Goal: Navigation & Orientation: Find specific page/section

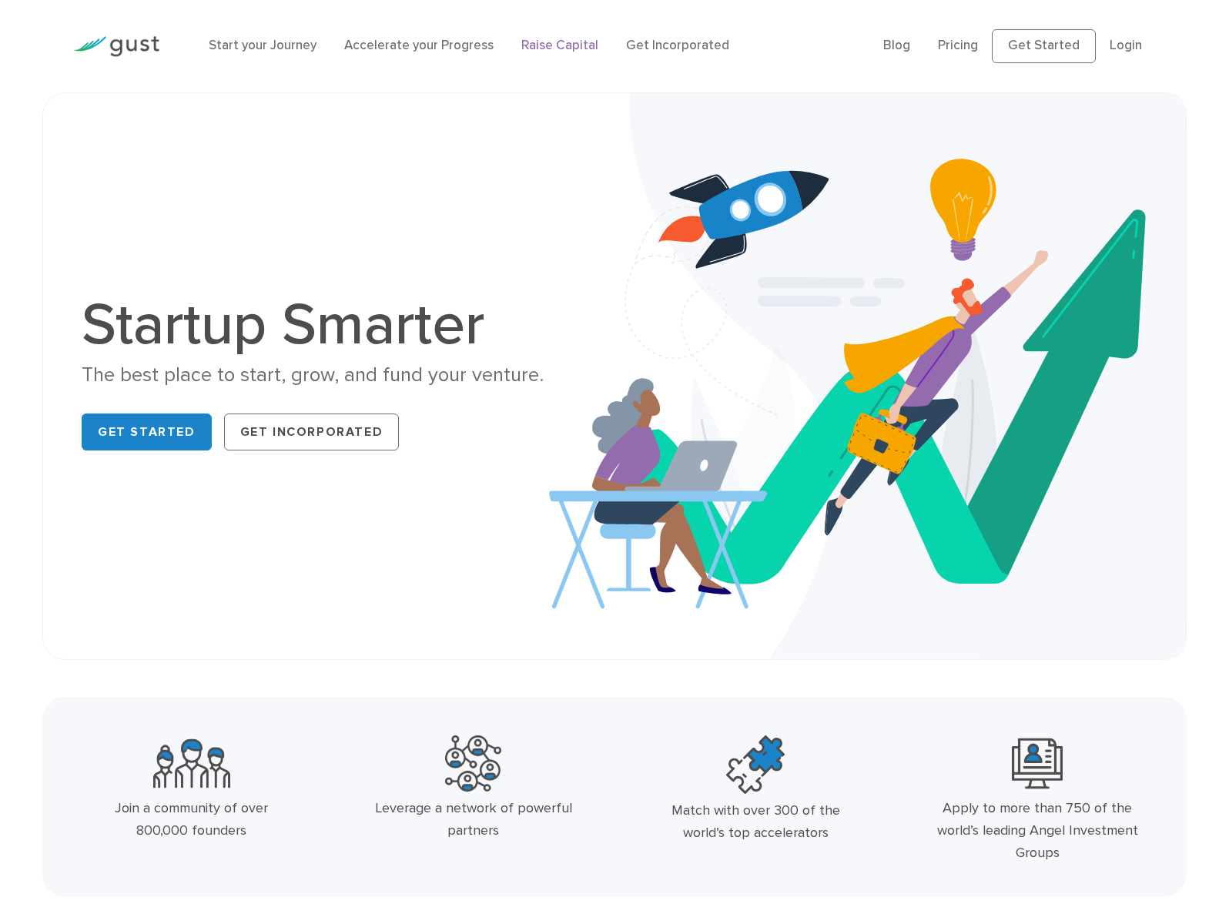
click at [544, 43] on link "Raise Capital" at bounding box center [559, 45] width 77 height 15
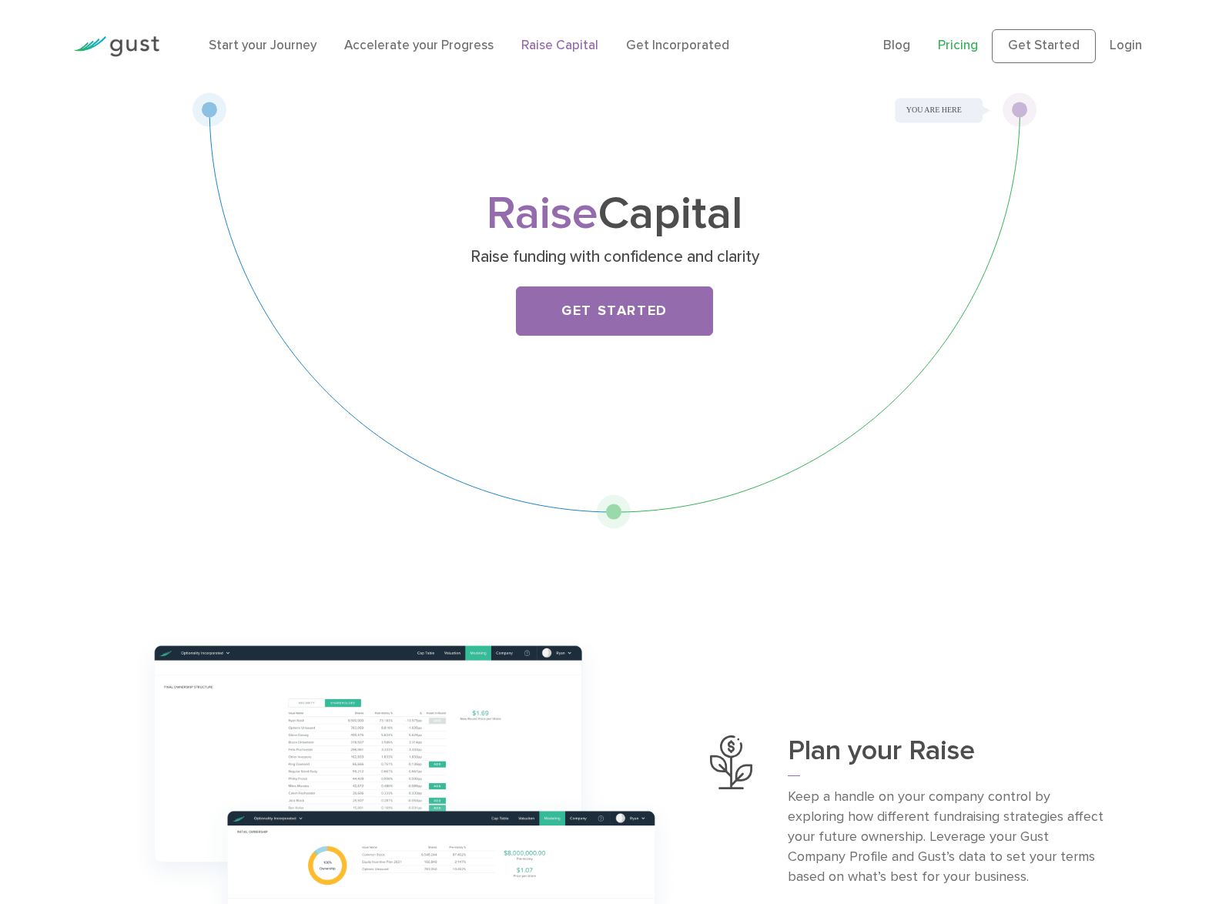
click at [970, 41] on link "Pricing" at bounding box center [958, 45] width 40 height 15
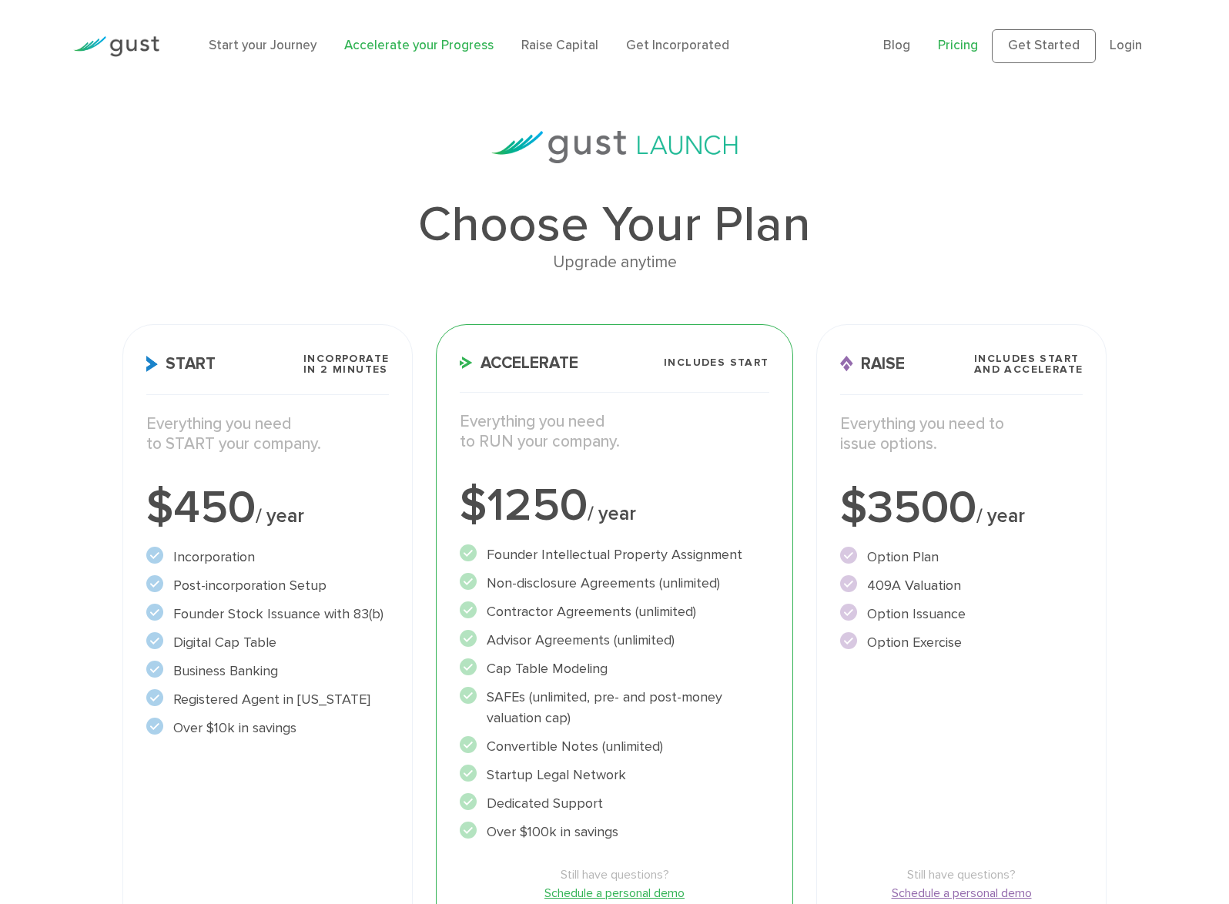
click at [364, 45] on link "Accelerate your Progress" at bounding box center [418, 45] width 149 height 15
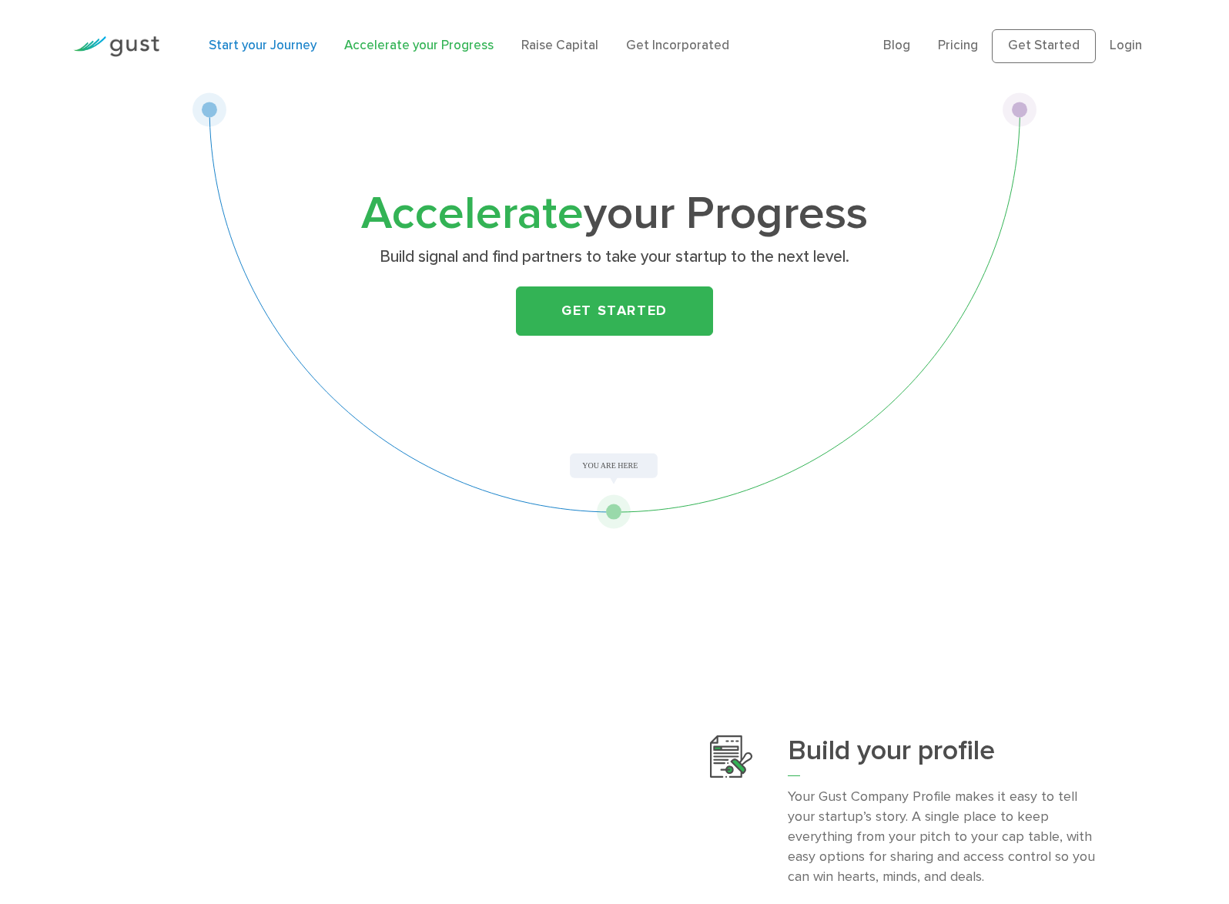
click at [279, 41] on link "Start your Journey" at bounding box center [263, 45] width 108 height 15
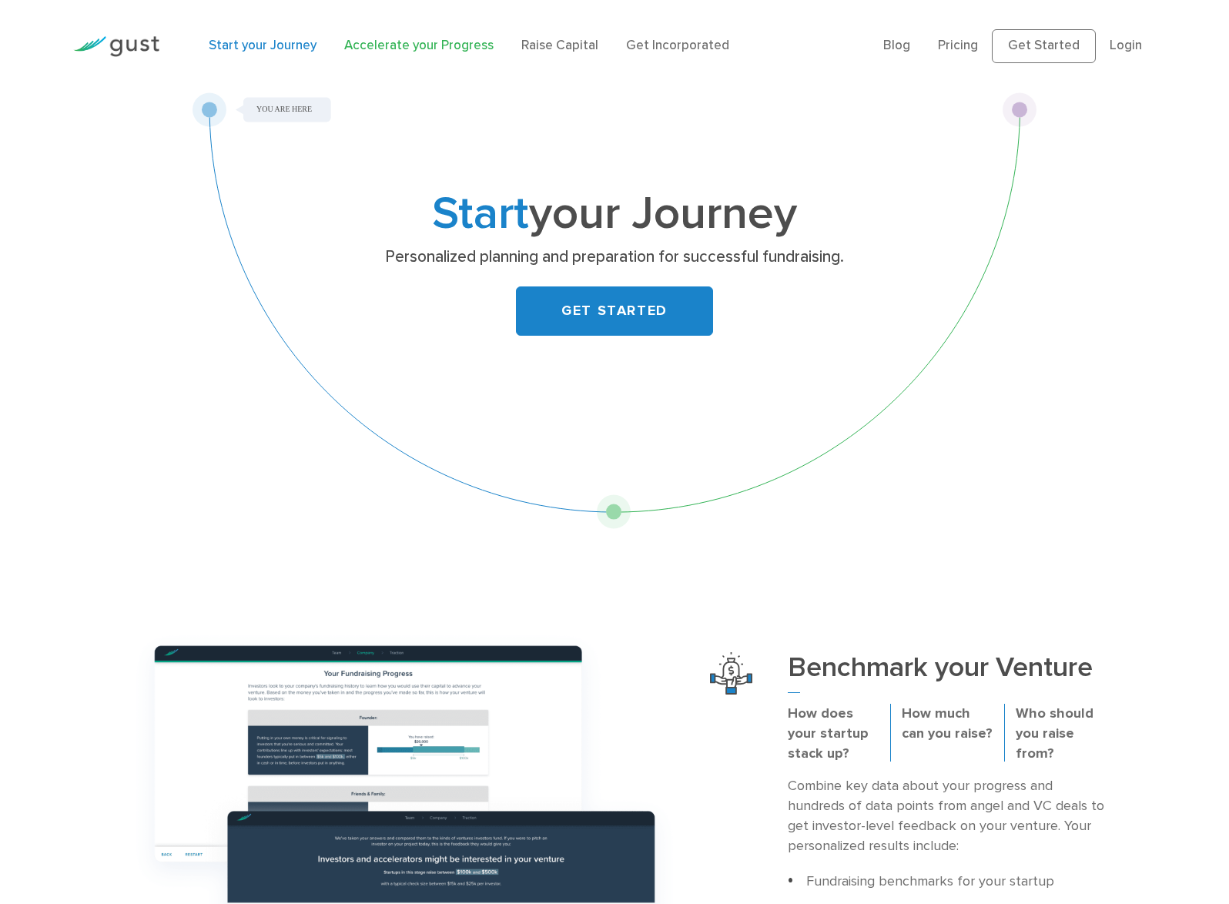
click at [404, 46] on link "Accelerate your Progress" at bounding box center [418, 45] width 149 height 15
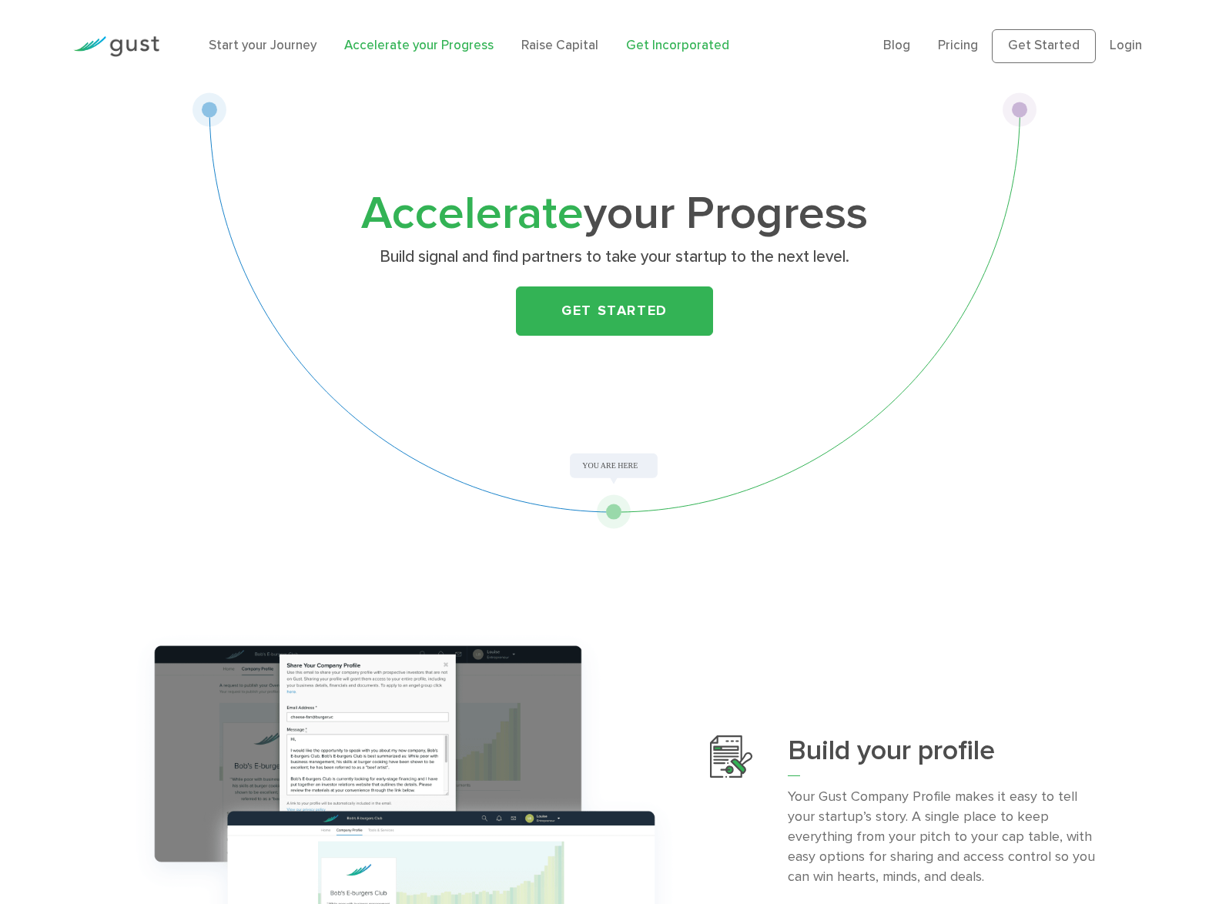
click at [652, 43] on link "Get Incorporated" at bounding box center [677, 45] width 103 height 15
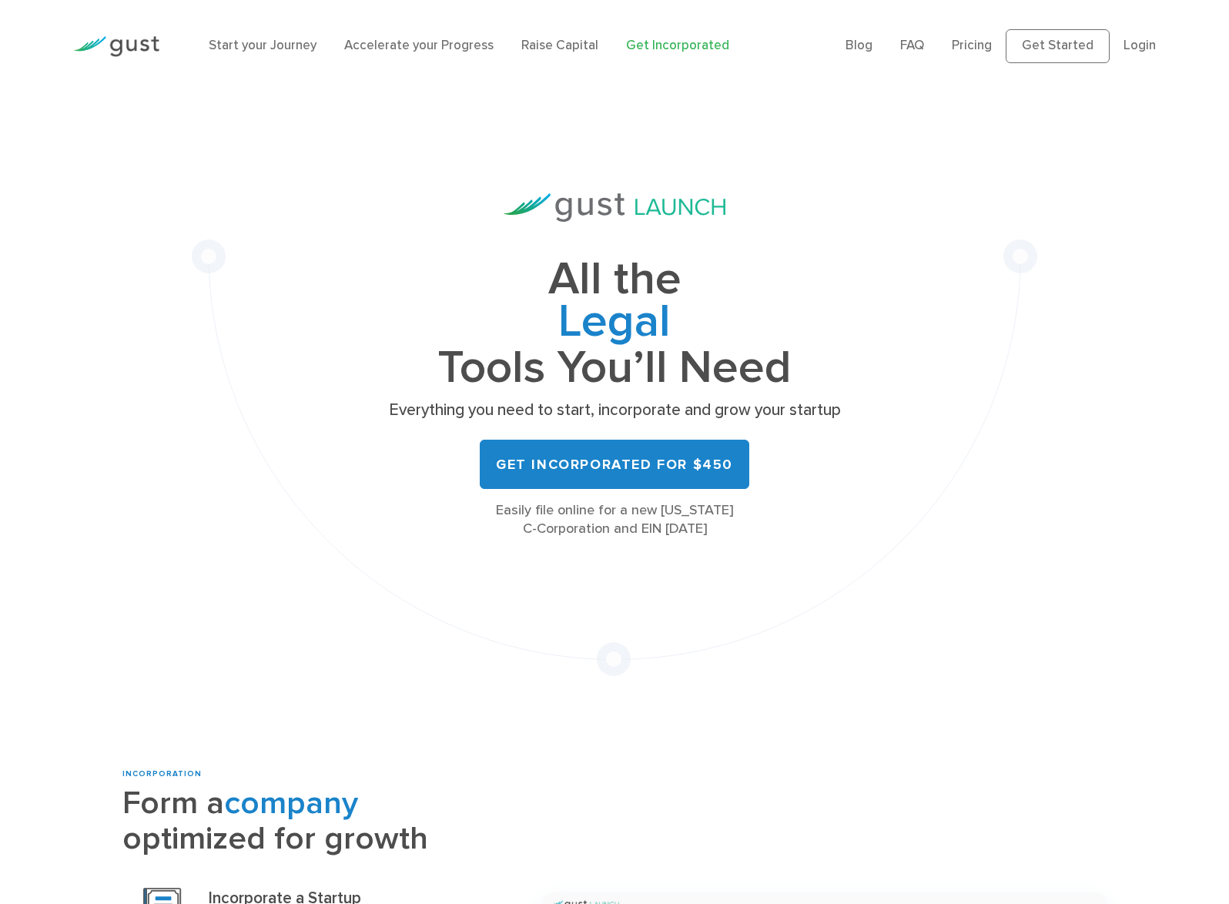
click at [127, 45] on img at bounding box center [116, 46] width 86 height 21
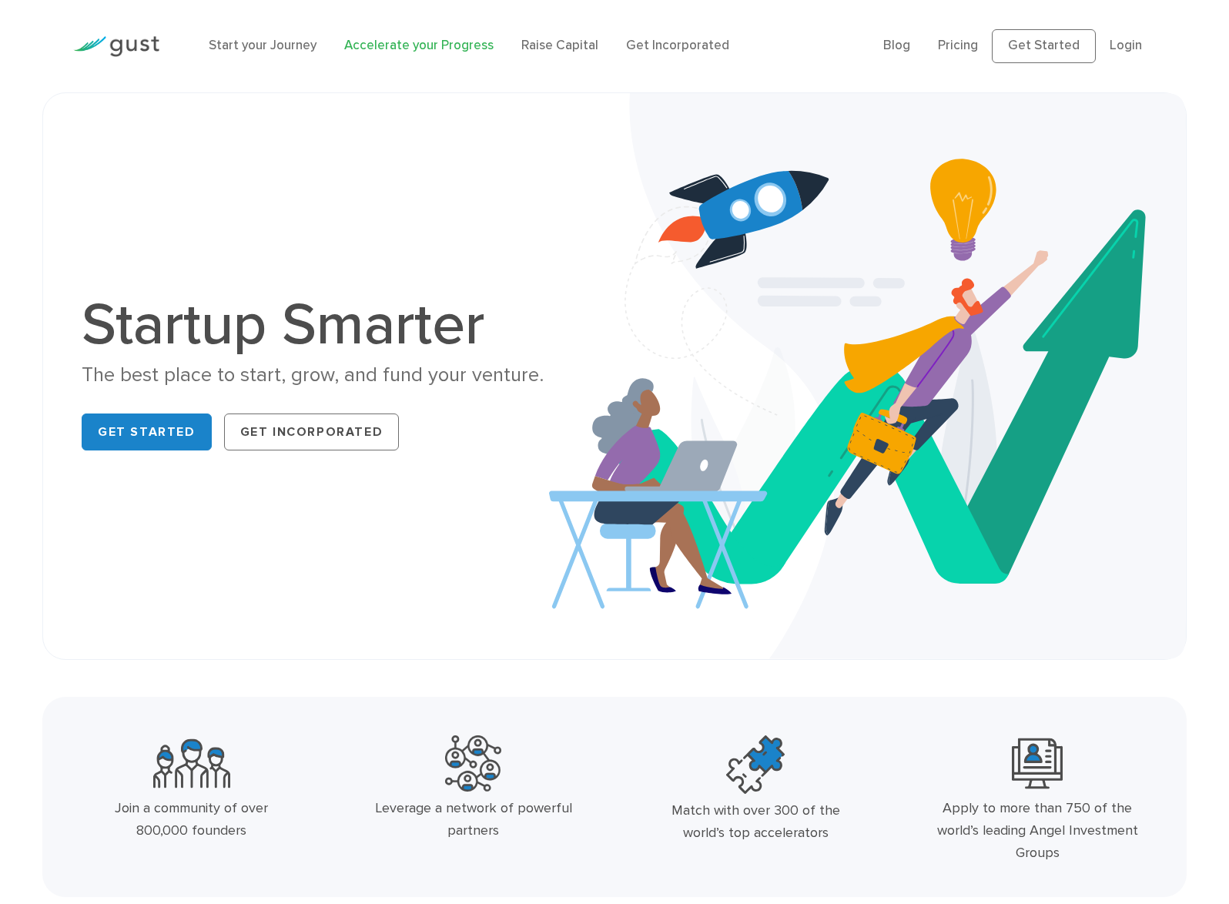
click at [370, 49] on link "Accelerate your Progress" at bounding box center [418, 45] width 149 height 15
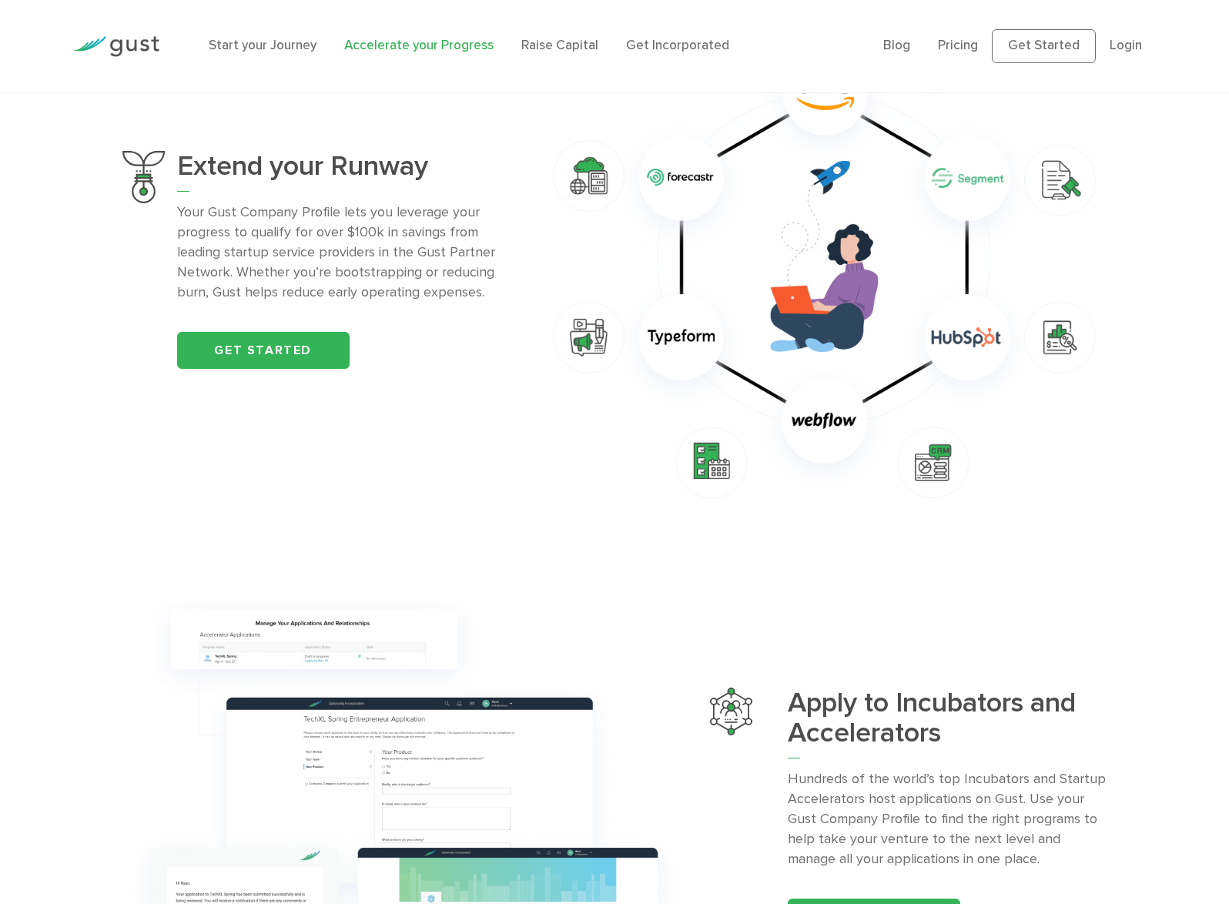
scroll to position [1120, 0]
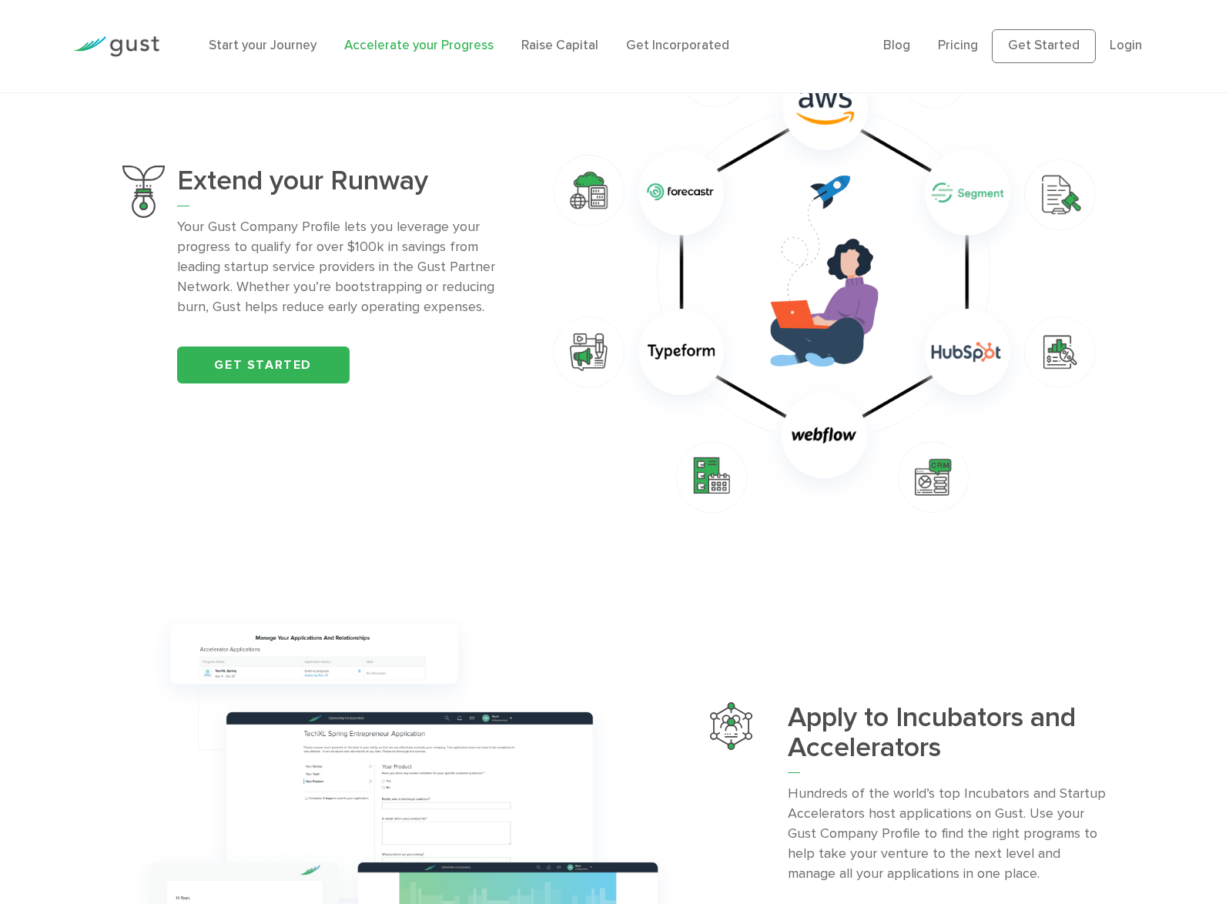
click at [685, 204] on img at bounding box center [824, 275] width 565 height 501
click at [555, 39] on link "Raise Capital" at bounding box center [559, 45] width 77 height 15
